Goal: Check status: Check status

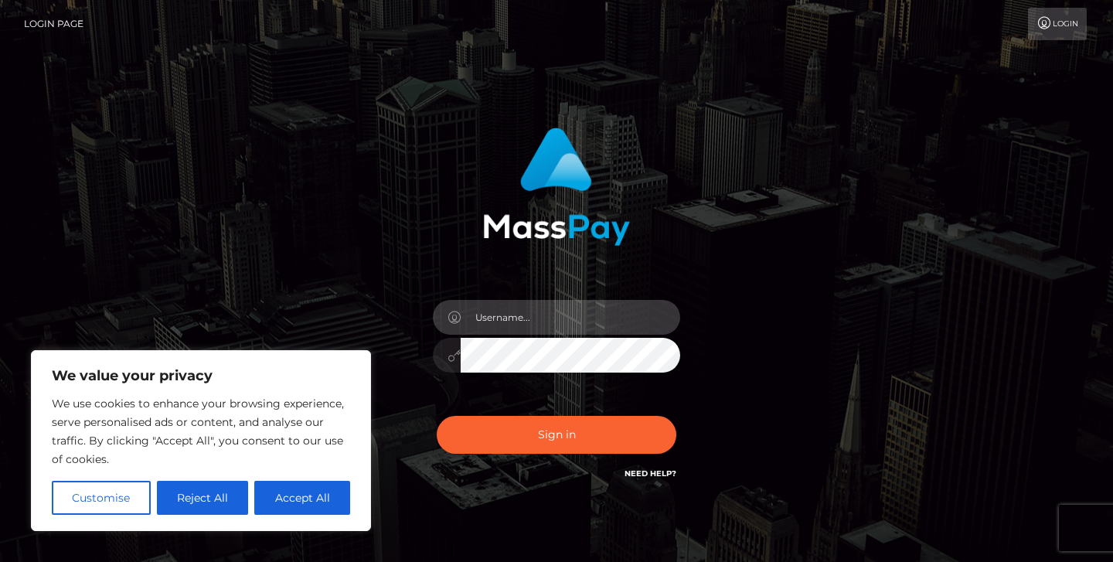
type input "jeremyfeist"
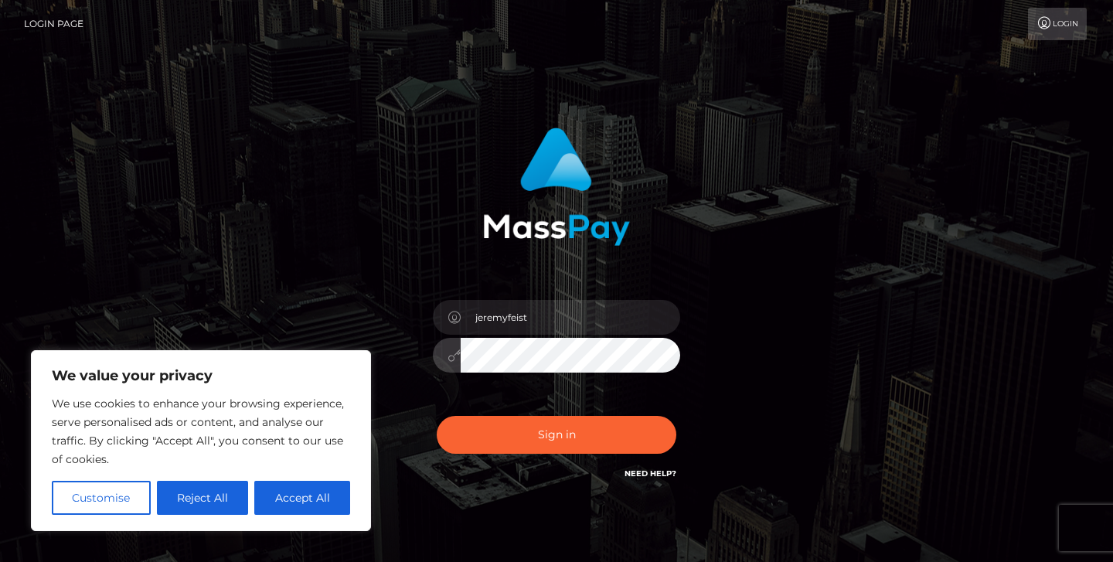
click at [534, 414] on div "Sign in Need Help?" at bounding box center [556, 441] width 271 height 69
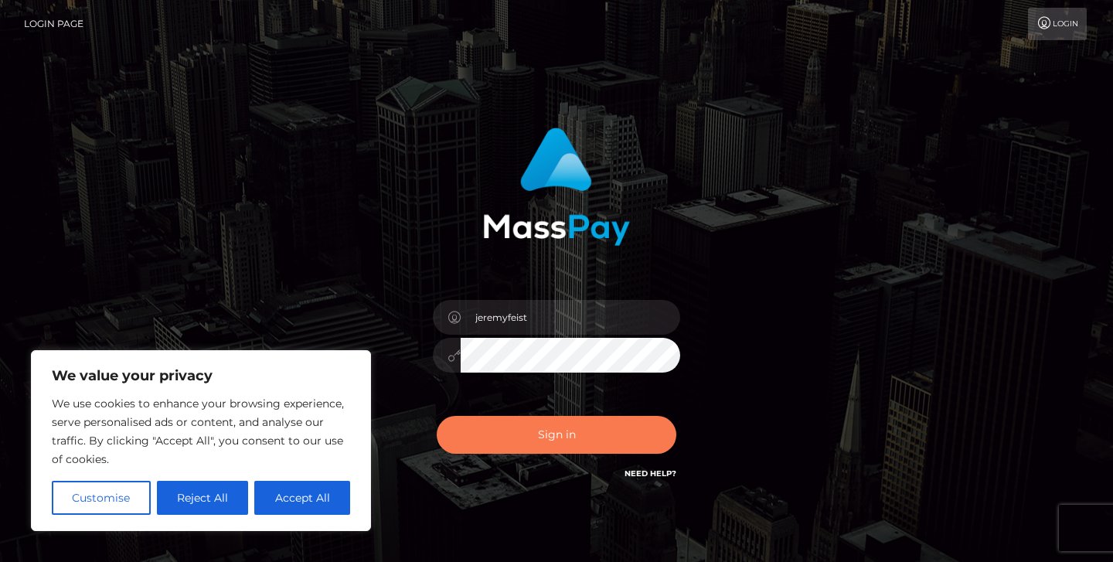
click at [531, 435] on button "Sign in" at bounding box center [557, 435] width 240 height 38
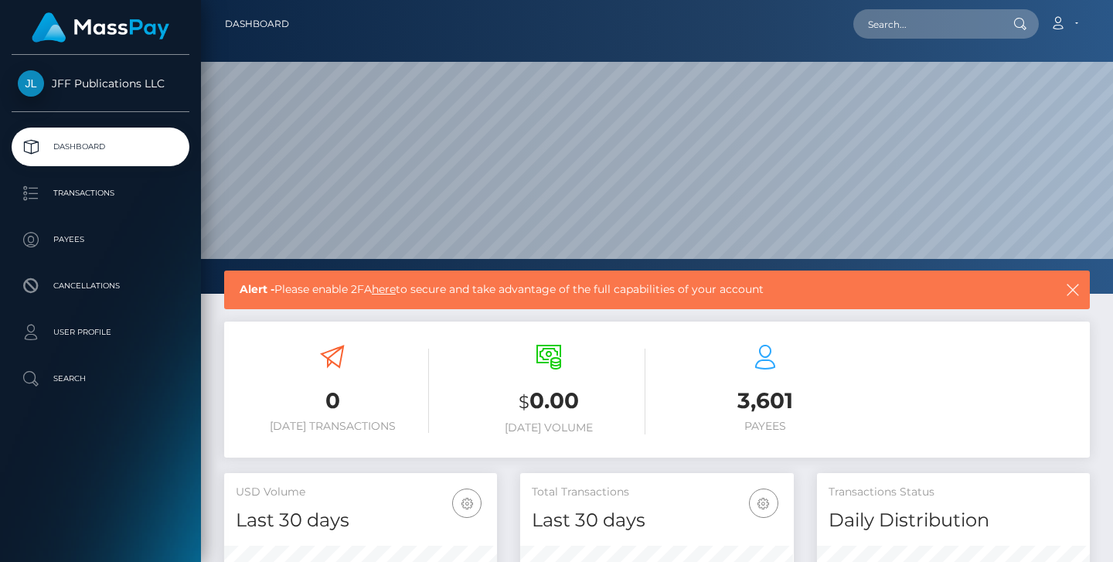
scroll to position [273, 274]
click at [107, 192] on p "Transactions" at bounding box center [100, 193] width 165 height 23
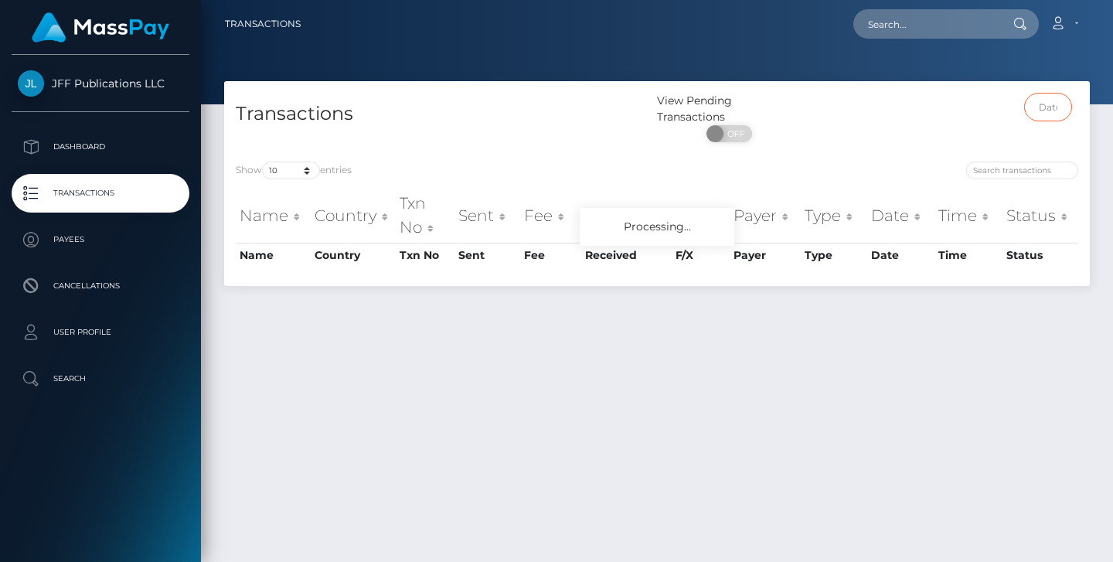
click at [1054, 112] on input "text" at bounding box center [1048, 107] width 49 height 29
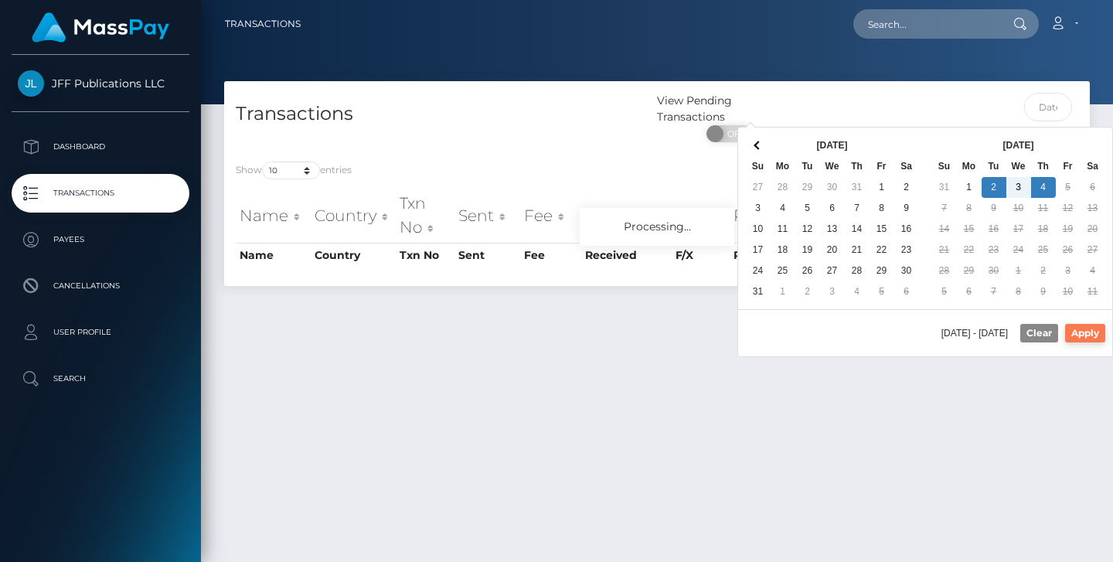
click at [1071, 342] on button "Apply" at bounding box center [1085, 333] width 40 height 19
type input "09/02/2025 - 09/04/2025"
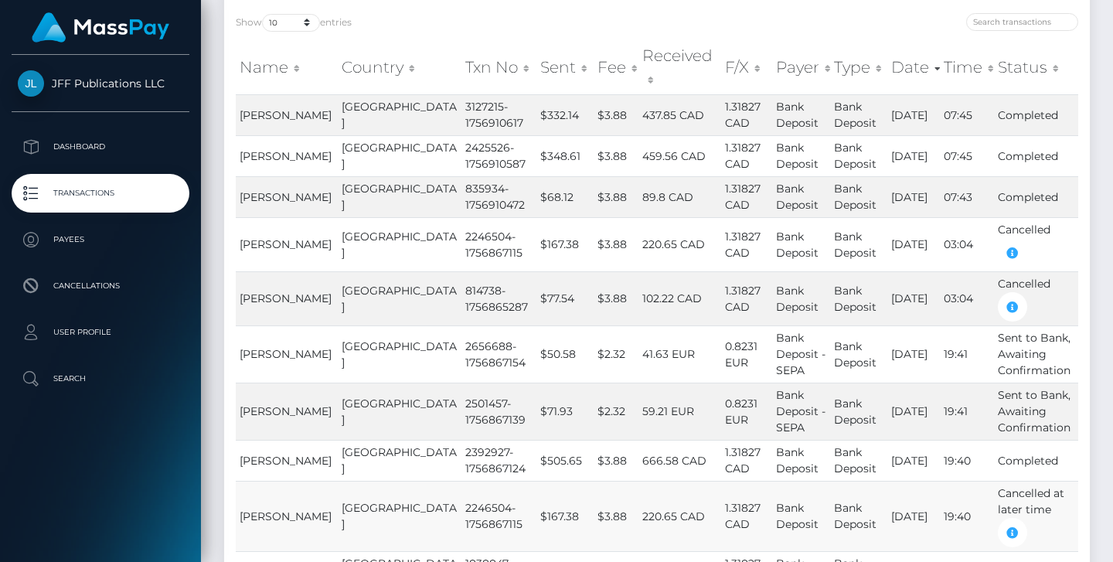
scroll to position [130, 0]
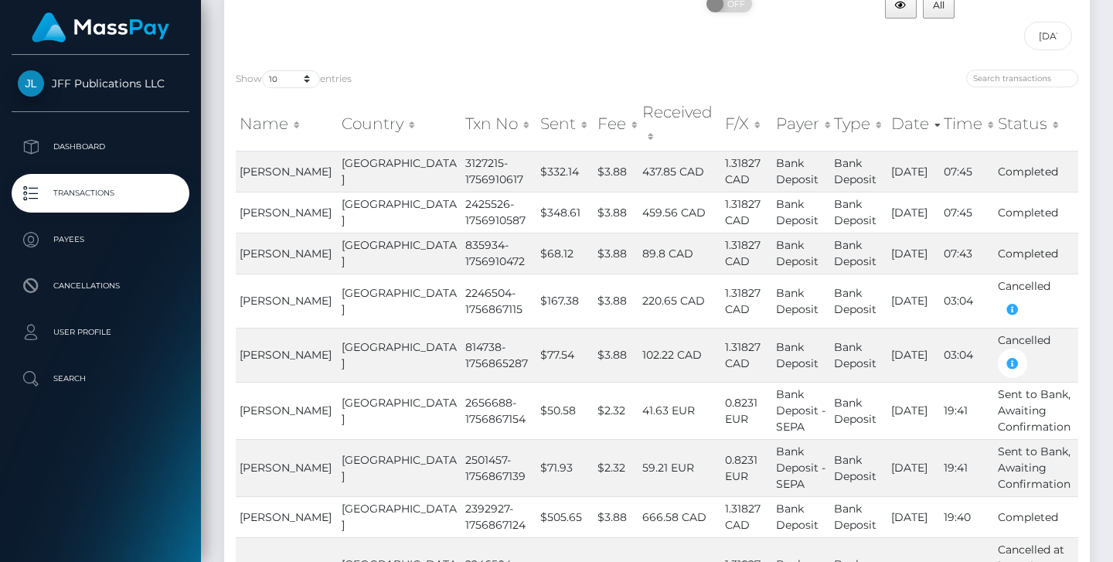
click at [1033, 109] on th "Status" at bounding box center [1036, 124] width 84 height 55
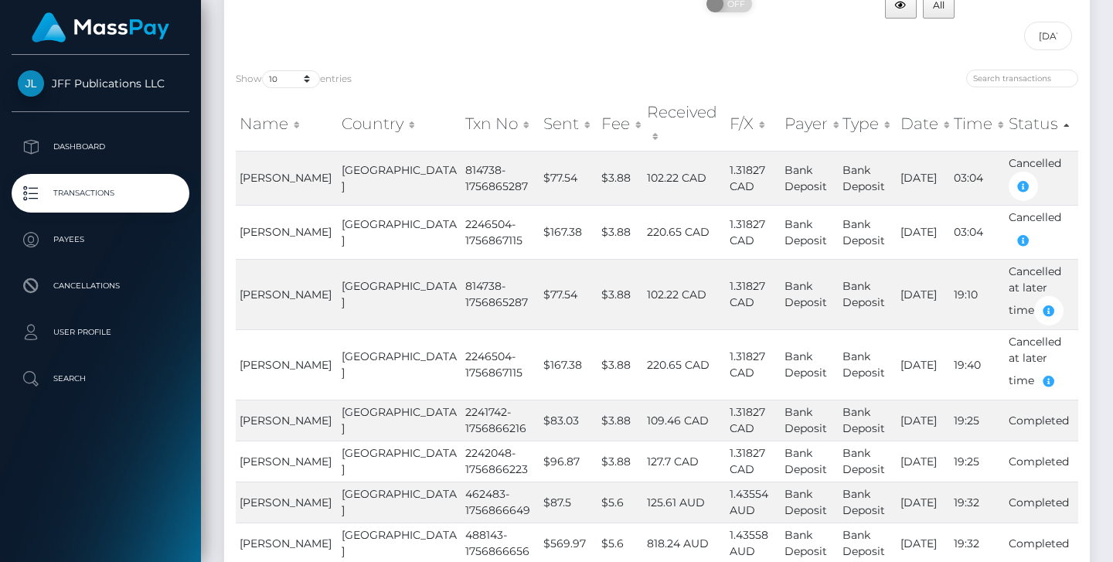
click at [1034, 109] on th "Status" at bounding box center [1041, 124] width 73 height 55
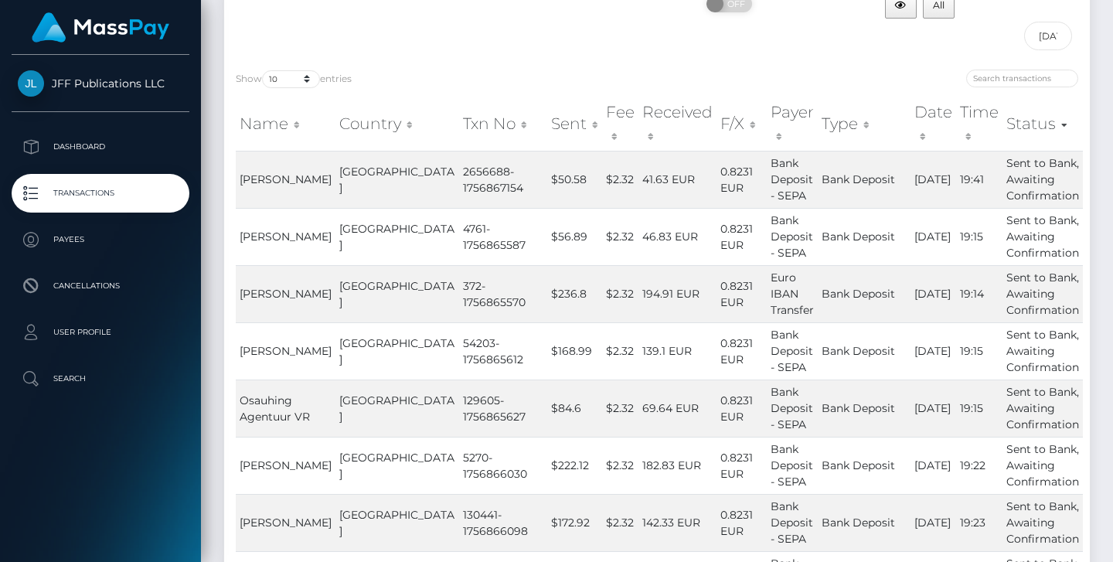
click at [1034, 109] on th "Status" at bounding box center [1043, 124] width 80 height 55
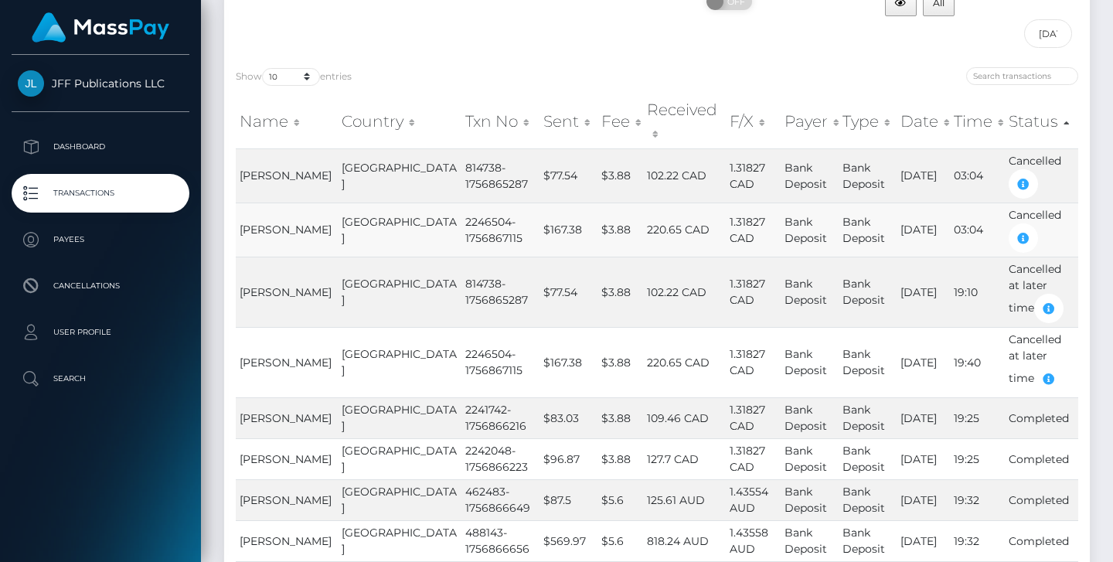
scroll to position [104, 0]
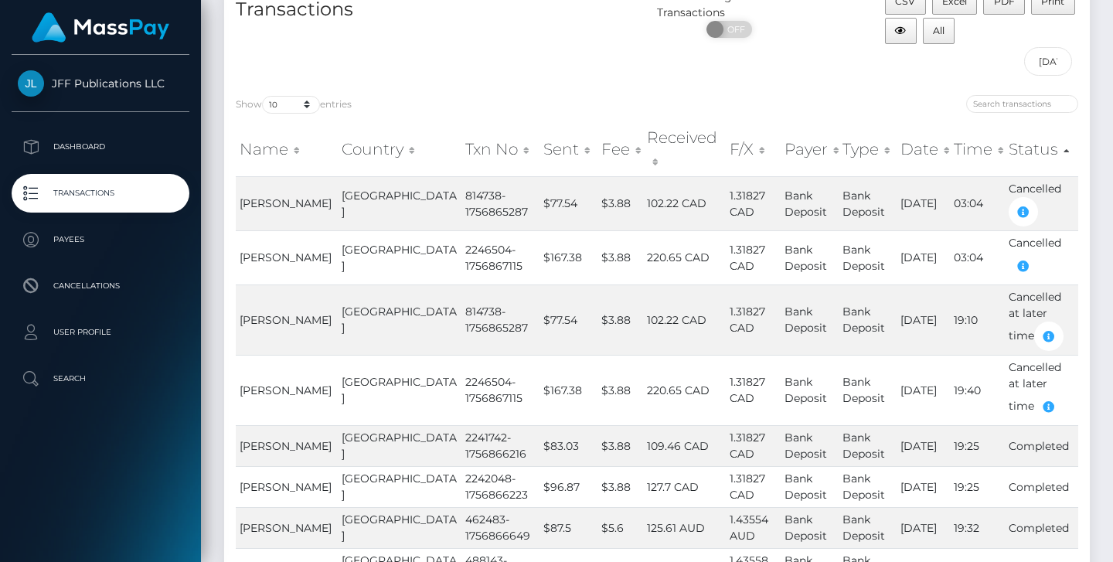
click at [461, 135] on th "Txn No" at bounding box center [500, 149] width 78 height 55
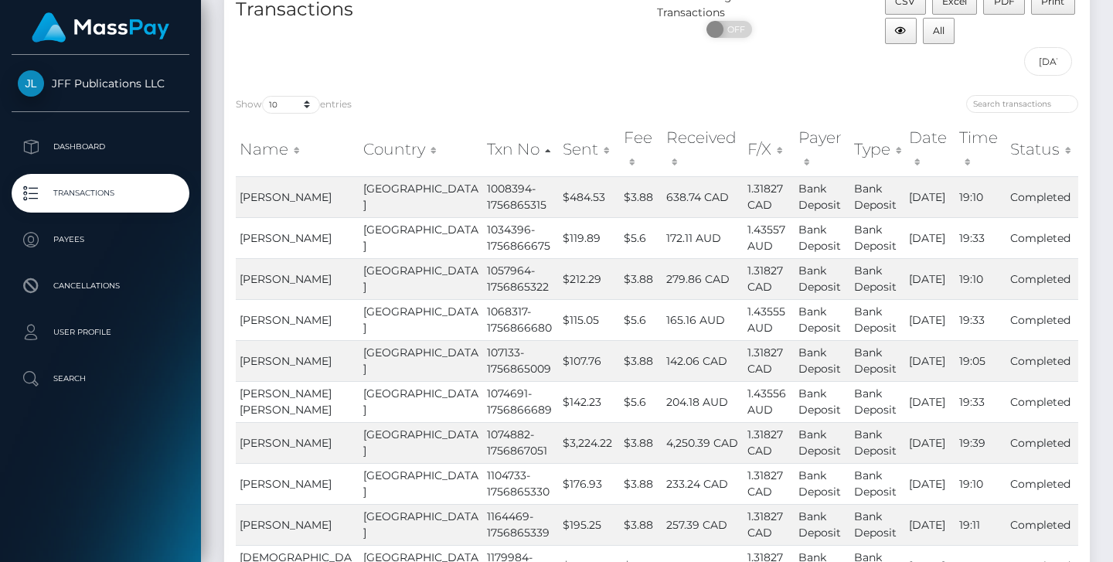
click at [955, 135] on th "Time" at bounding box center [980, 149] width 51 height 55
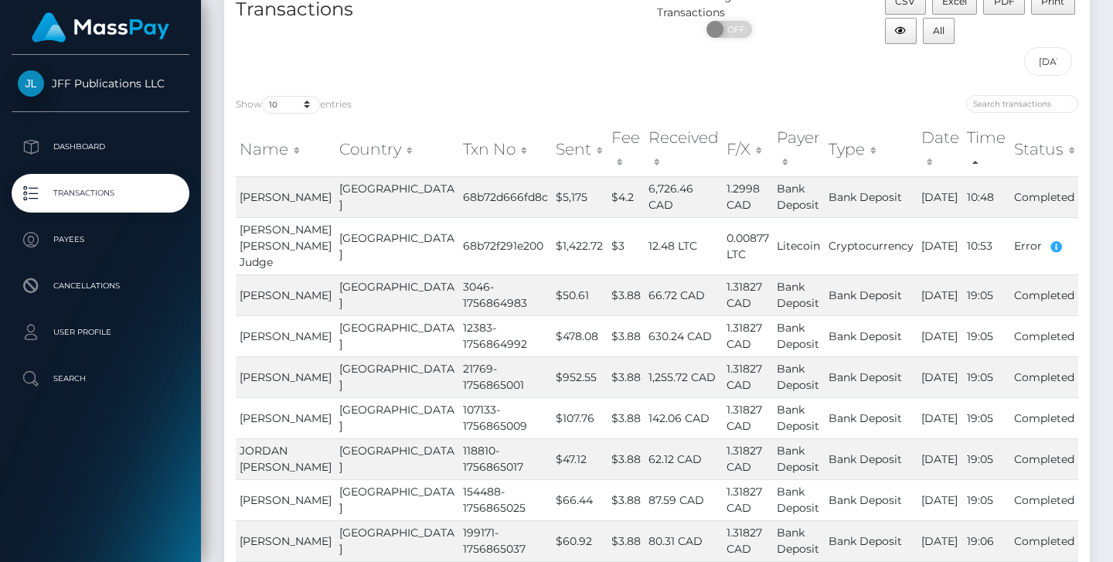
click at [963, 158] on th "Time" at bounding box center [986, 149] width 46 height 55
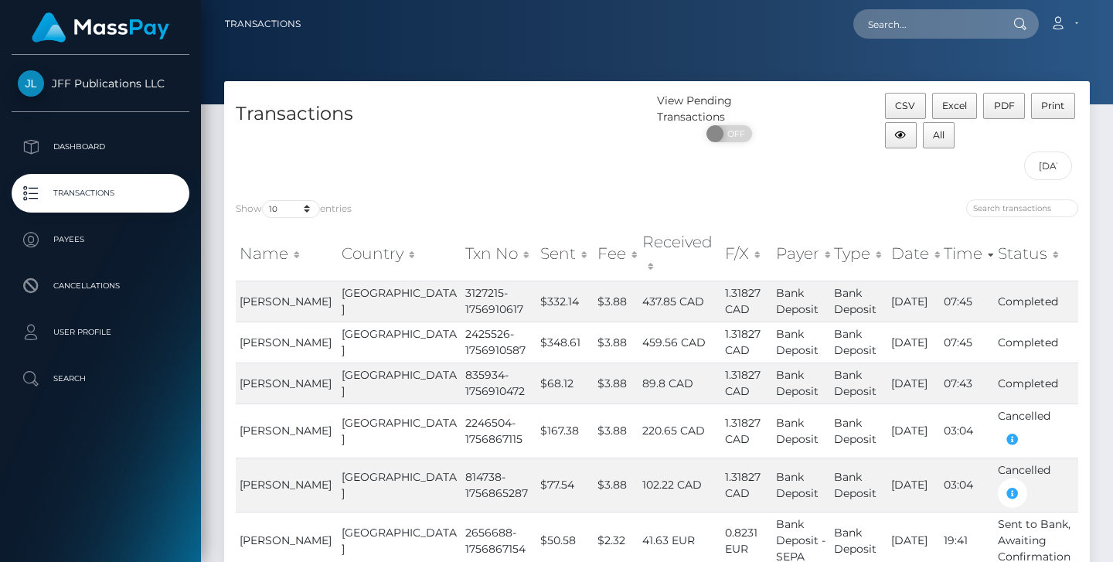
scroll to position [0, 0]
click at [1016, 216] on input "search" at bounding box center [1022, 208] width 112 height 18
paste input "2453990"
type input "2453990"
